Goal: Task Accomplishment & Management: Manage account settings

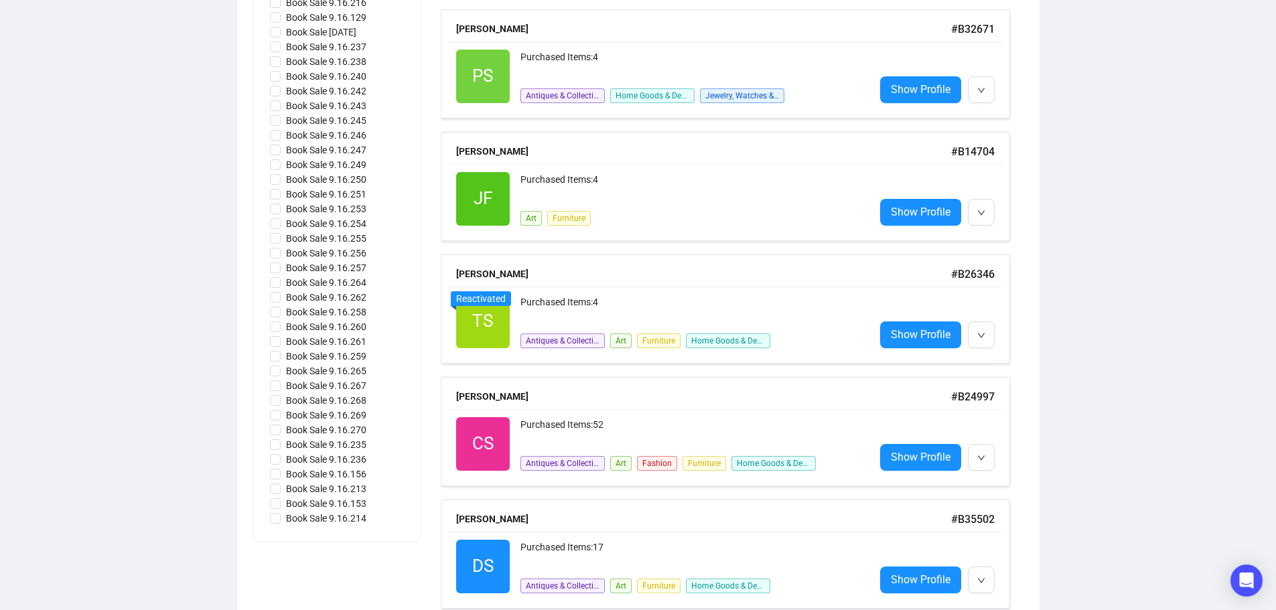
scroll to position [4281, 0]
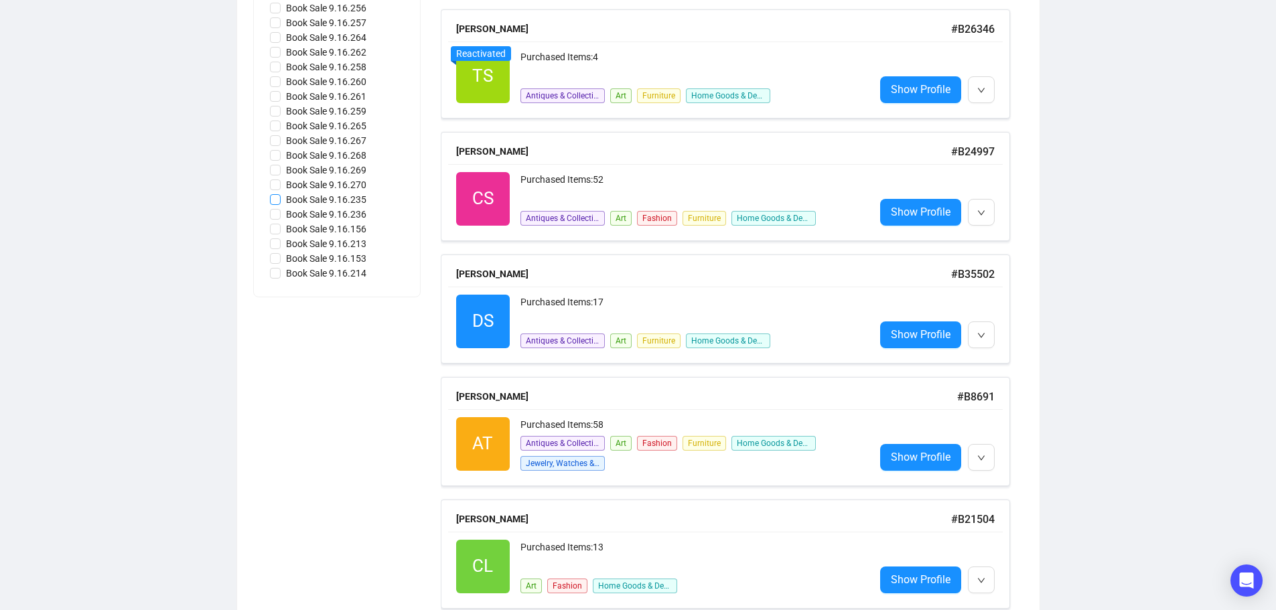
click at [343, 202] on span "Book Sale 9.16.235" at bounding box center [326, 199] width 91 height 15
click at [281, 202] on input "Book Sale 9.16.235" at bounding box center [275, 199] width 11 height 11
checkbox input "true"
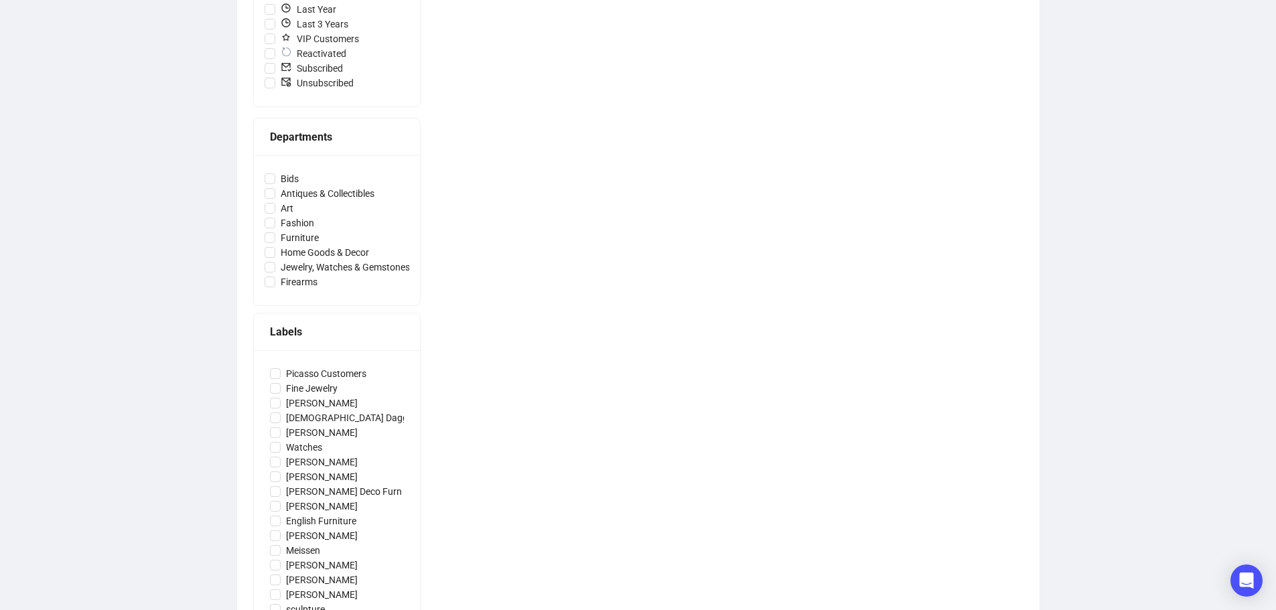
scroll to position [0, 0]
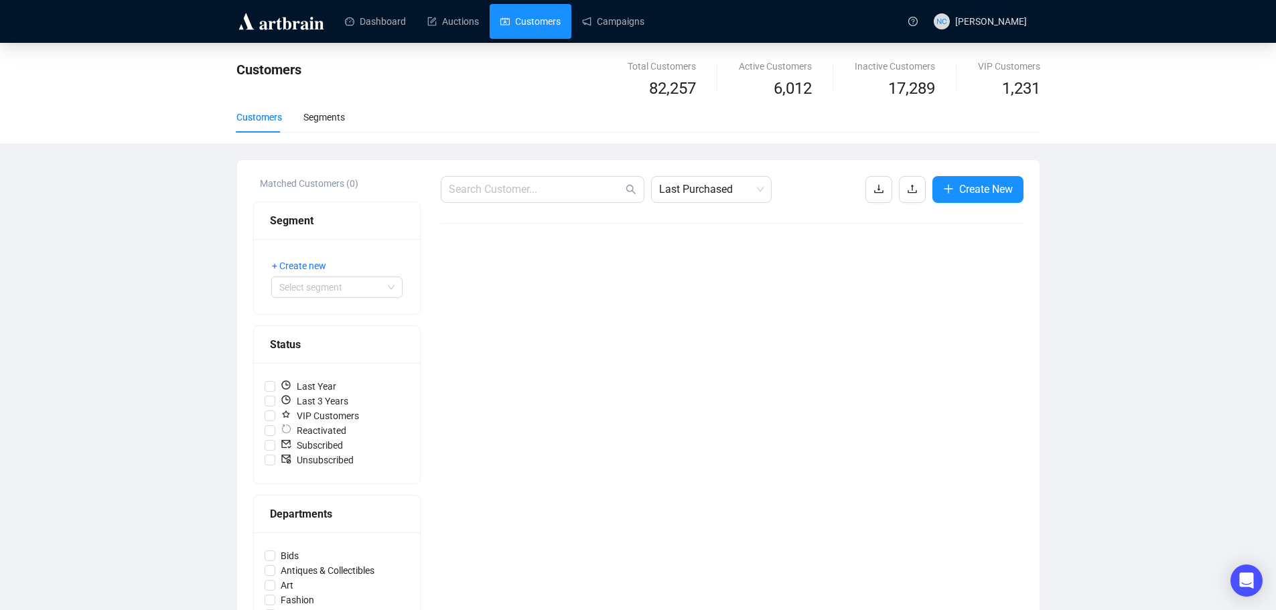
click at [544, 21] on link "Customers" at bounding box center [531, 21] width 60 height 35
click at [604, 21] on link "Campaigns" at bounding box center [613, 21] width 62 height 35
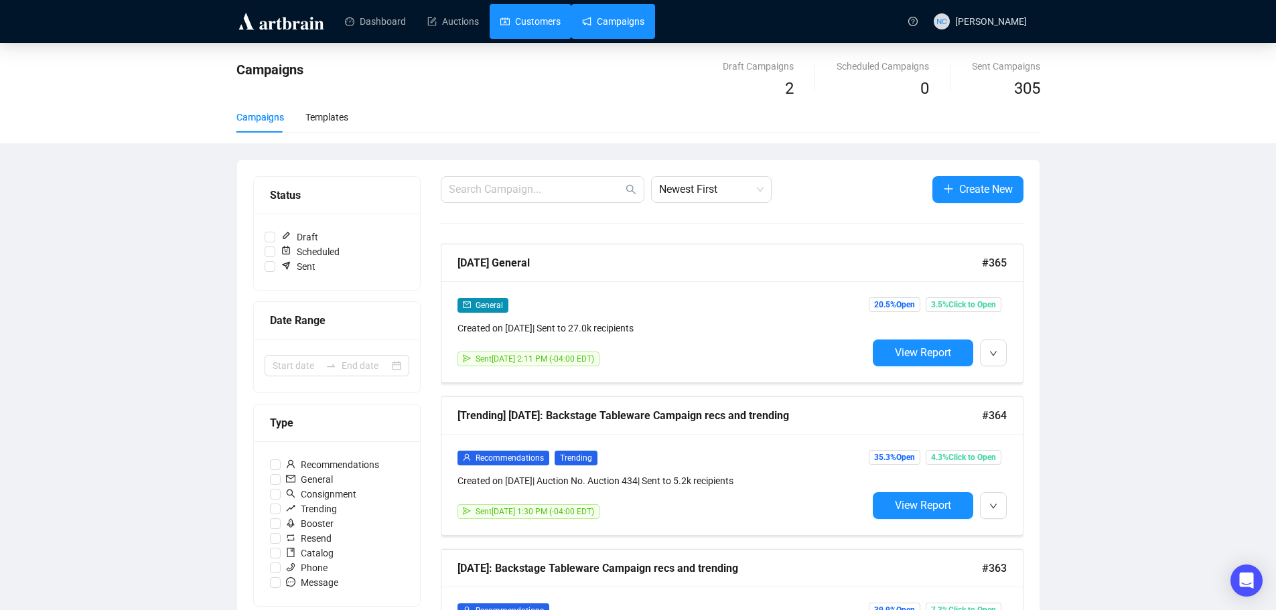
click at [525, 21] on link "Customers" at bounding box center [531, 21] width 60 height 35
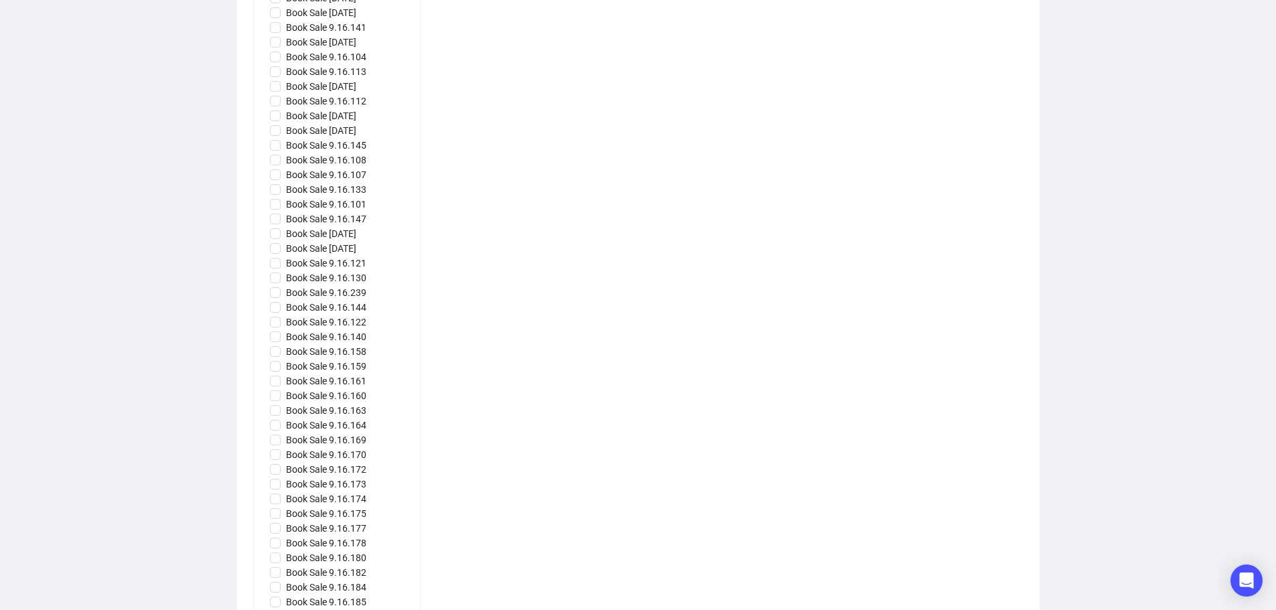
scroll to position [1541, 0]
